Goal: Check status: Verify the current state of an ongoing process or item

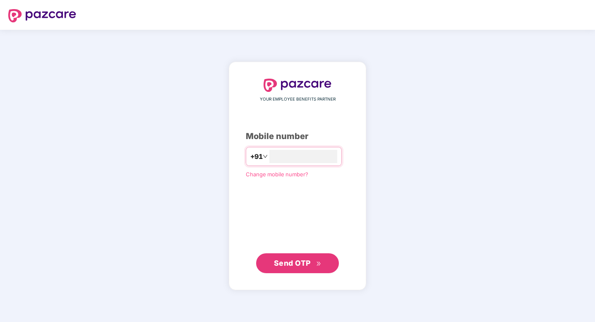
type input "**********"
click at [302, 259] on span "Send OTP" at bounding box center [292, 263] width 37 height 9
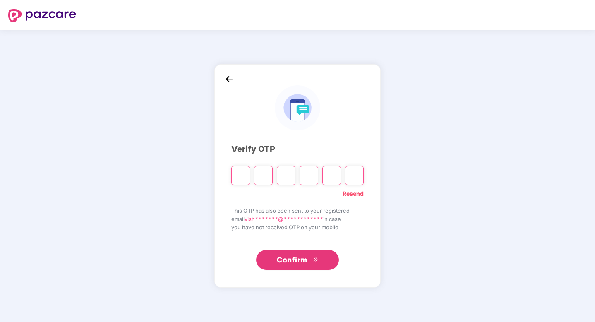
type input "*"
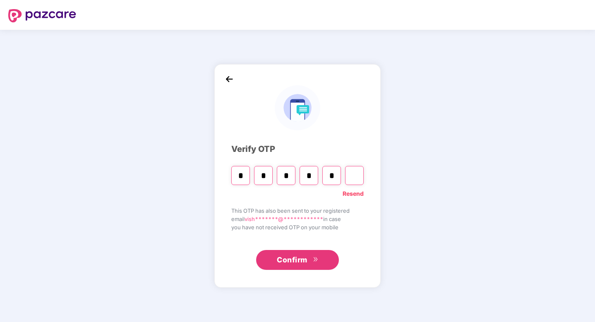
type input "*"
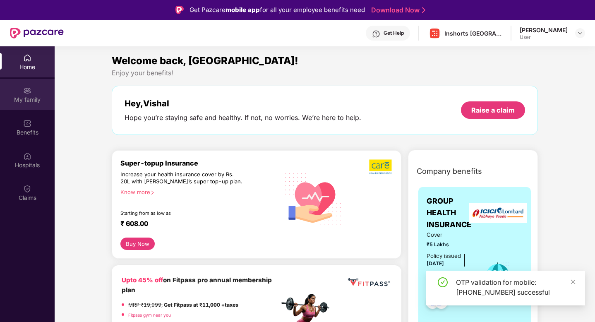
click at [26, 89] on img at bounding box center [27, 90] width 8 height 8
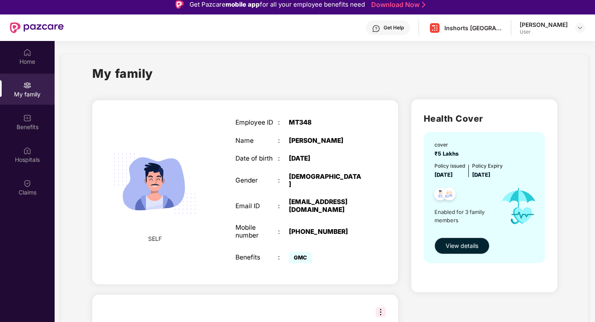
scroll to position [8, 0]
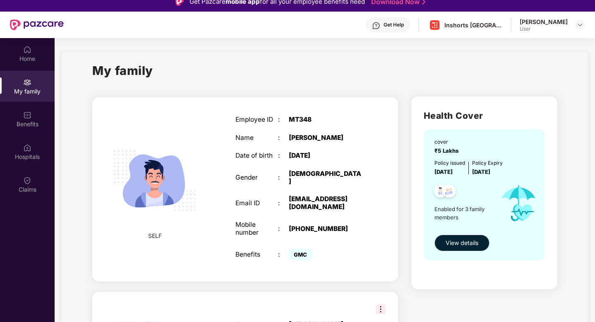
click at [355, 156] on div "10 Dec 2001" at bounding box center [326, 155] width 74 height 7
click at [465, 243] on span "View details" at bounding box center [462, 242] width 33 height 9
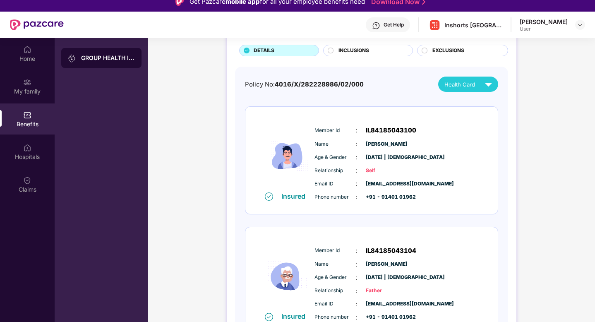
scroll to position [54, 0]
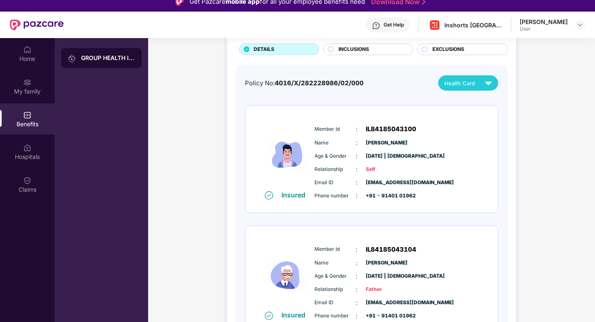
click at [475, 86] on div "Health Card" at bounding box center [469, 83] width 51 height 14
click at [490, 103] on img at bounding box center [493, 102] width 6 height 6
